Goal: Use online tool/utility: Utilize a website feature to perform a specific function

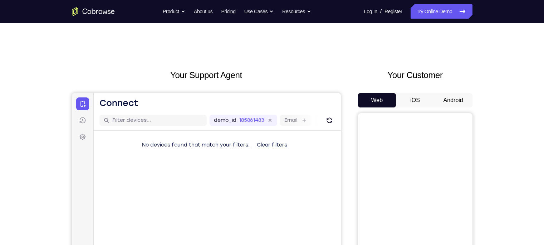
click at [452, 99] on button "Android" at bounding box center [453, 100] width 38 height 14
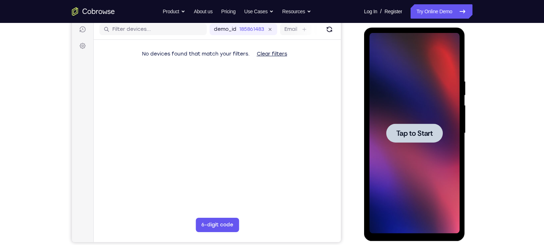
click at [421, 131] on span "Tap to Start" at bounding box center [414, 133] width 36 height 7
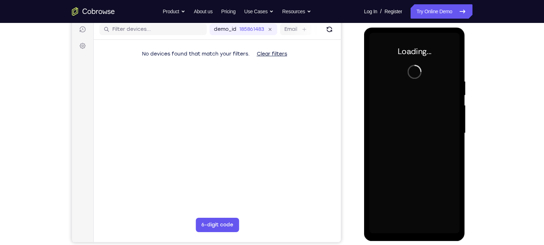
click at [421, 131] on div at bounding box center [415, 133] width 90 height 200
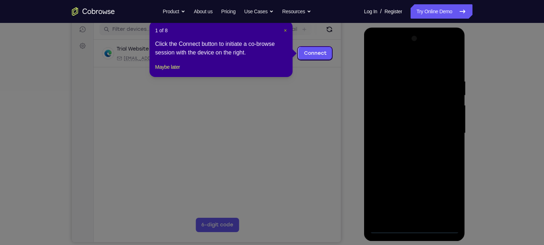
click at [287, 29] on span "×" at bounding box center [285, 31] width 3 height 6
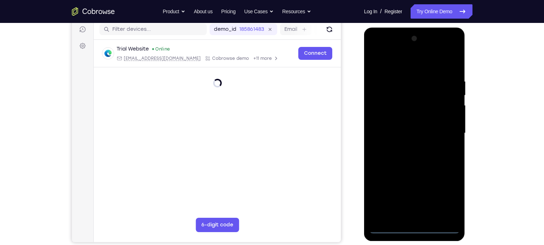
click at [416, 226] on div at bounding box center [415, 133] width 90 height 200
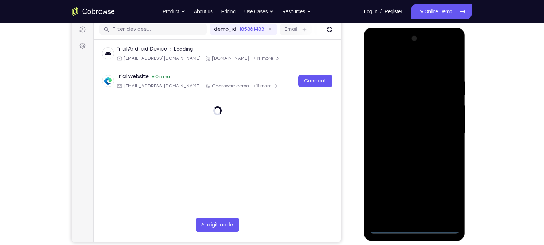
click at [445, 196] on div at bounding box center [415, 133] width 90 height 200
click at [376, 51] on div at bounding box center [415, 133] width 90 height 200
click at [444, 128] on div at bounding box center [415, 133] width 90 height 200
click at [407, 147] on div at bounding box center [415, 133] width 90 height 200
click at [418, 121] on div at bounding box center [415, 133] width 90 height 200
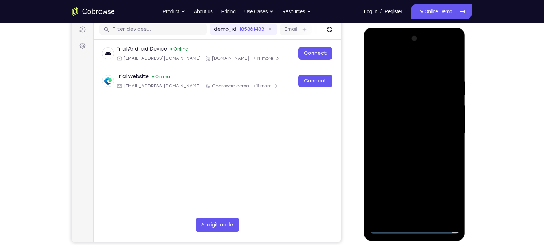
click at [407, 128] on div at bounding box center [415, 133] width 90 height 200
click at [424, 146] on div at bounding box center [415, 133] width 90 height 200
click at [415, 116] on div at bounding box center [415, 133] width 90 height 200
click at [432, 216] on div at bounding box center [415, 133] width 90 height 200
click at [400, 172] on div at bounding box center [415, 133] width 90 height 200
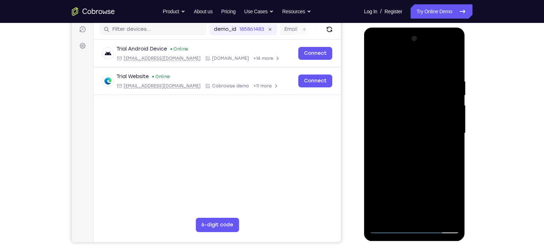
click at [377, 61] on div at bounding box center [415, 133] width 90 height 200
click at [407, 76] on div at bounding box center [415, 133] width 90 height 200
click at [452, 140] on div at bounding box center [415, 133] width 90 height 200
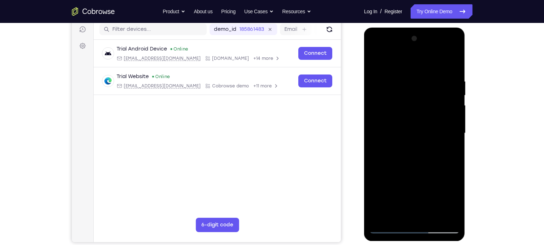
click at [452, 63] on div at bounding box center [415, 133] width 90 height 200
